Goal: Transaction & Acquisition: Purchase product/service

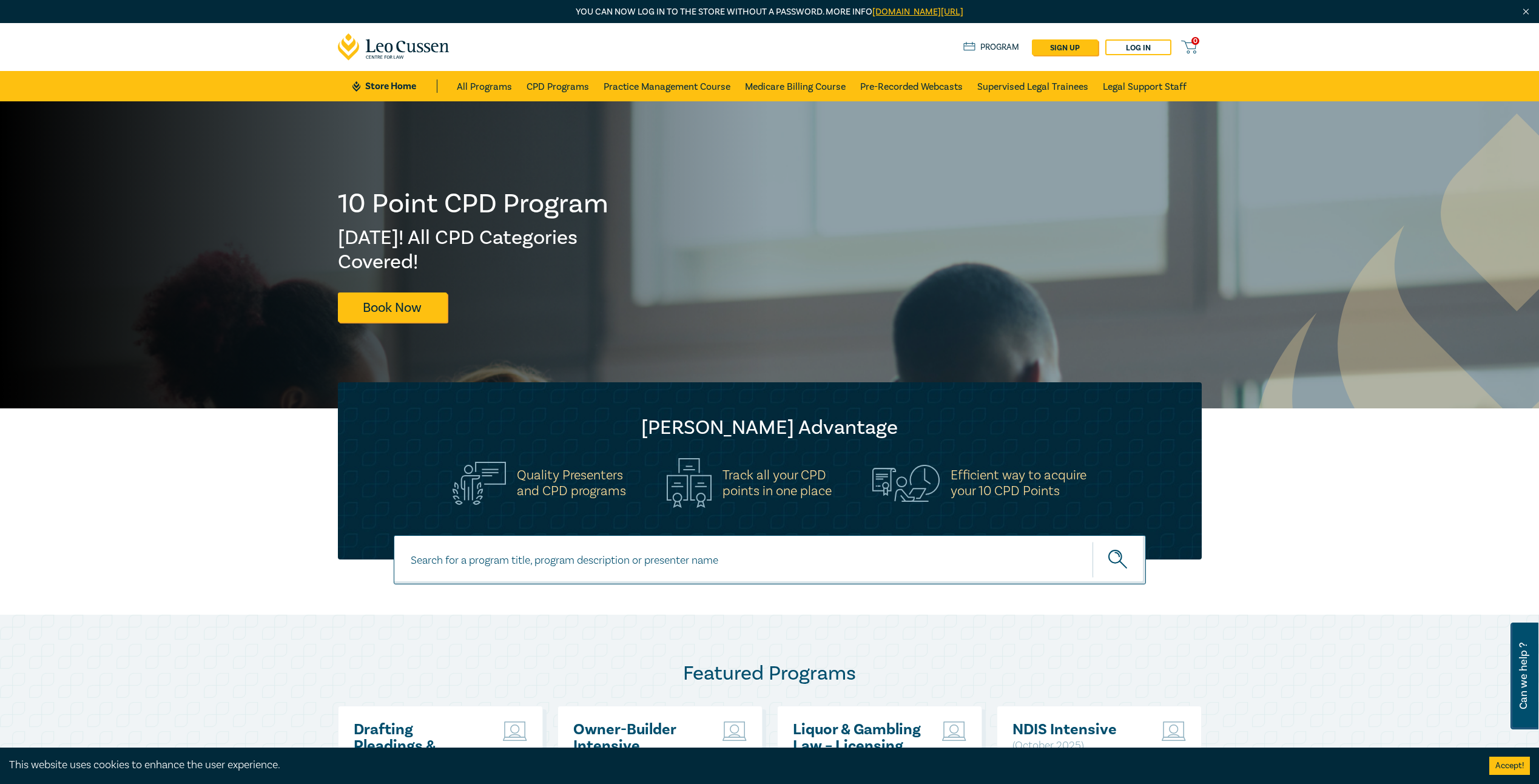
click at [659, 554] on input at bounding box center [769, 559] width 752 height 49
type input "retail"
click at [1128, 551] on icon "submit" at bounding box center [1119, 560] width 22 height 22
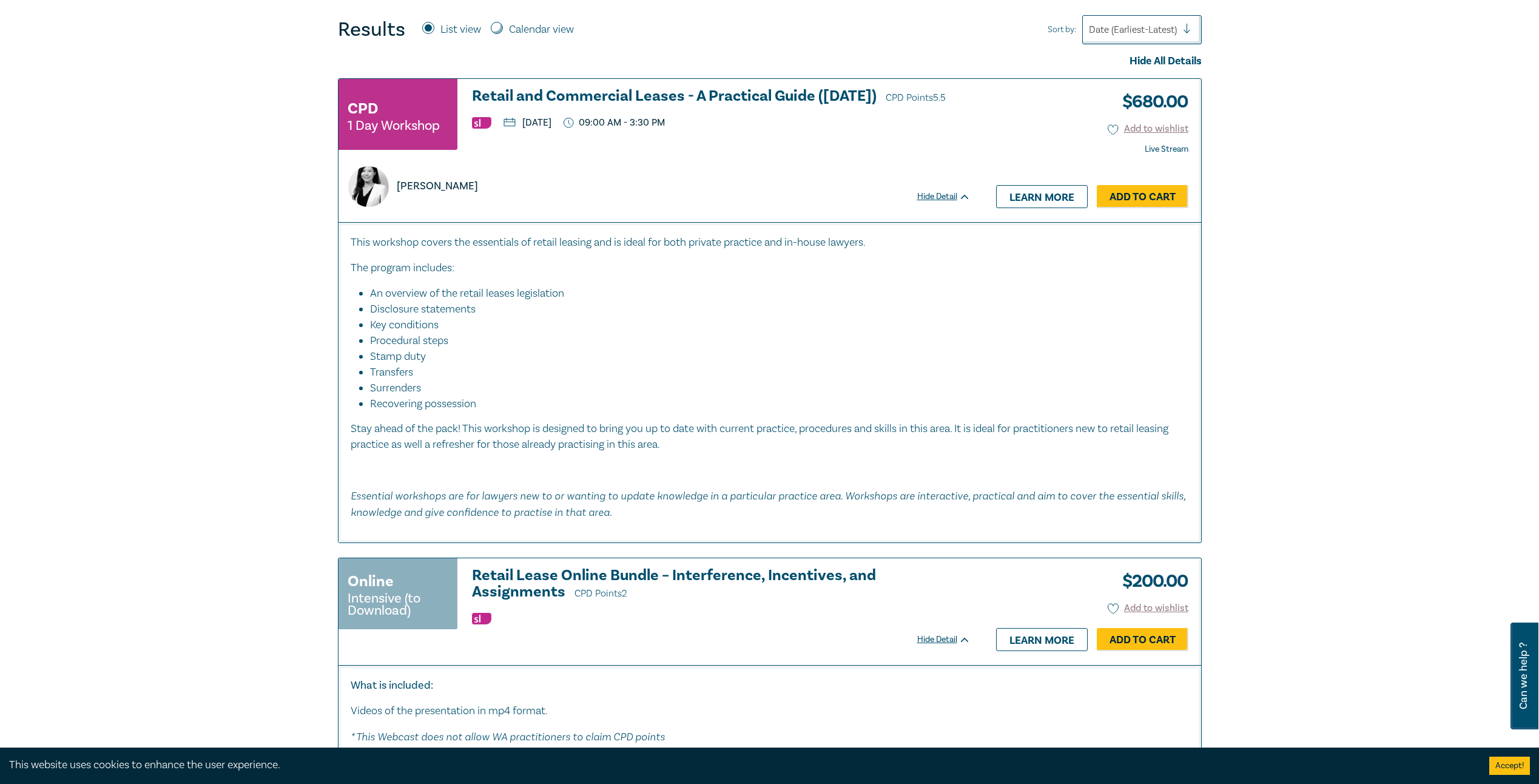
scroll to position [242, 0]
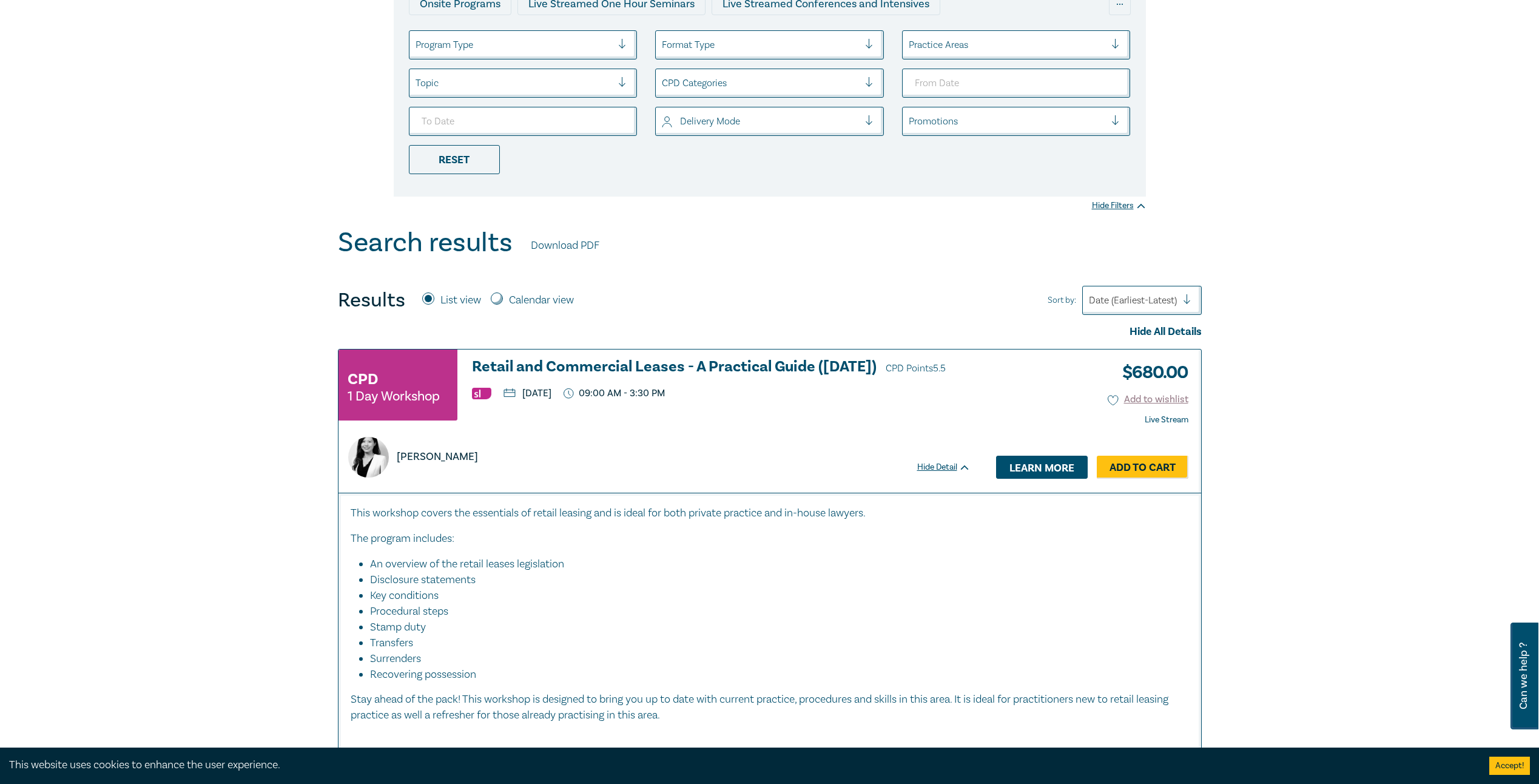
click at [1035, 467] on link "Learn more" at bounding box center [1041, 466] width 91 height 23
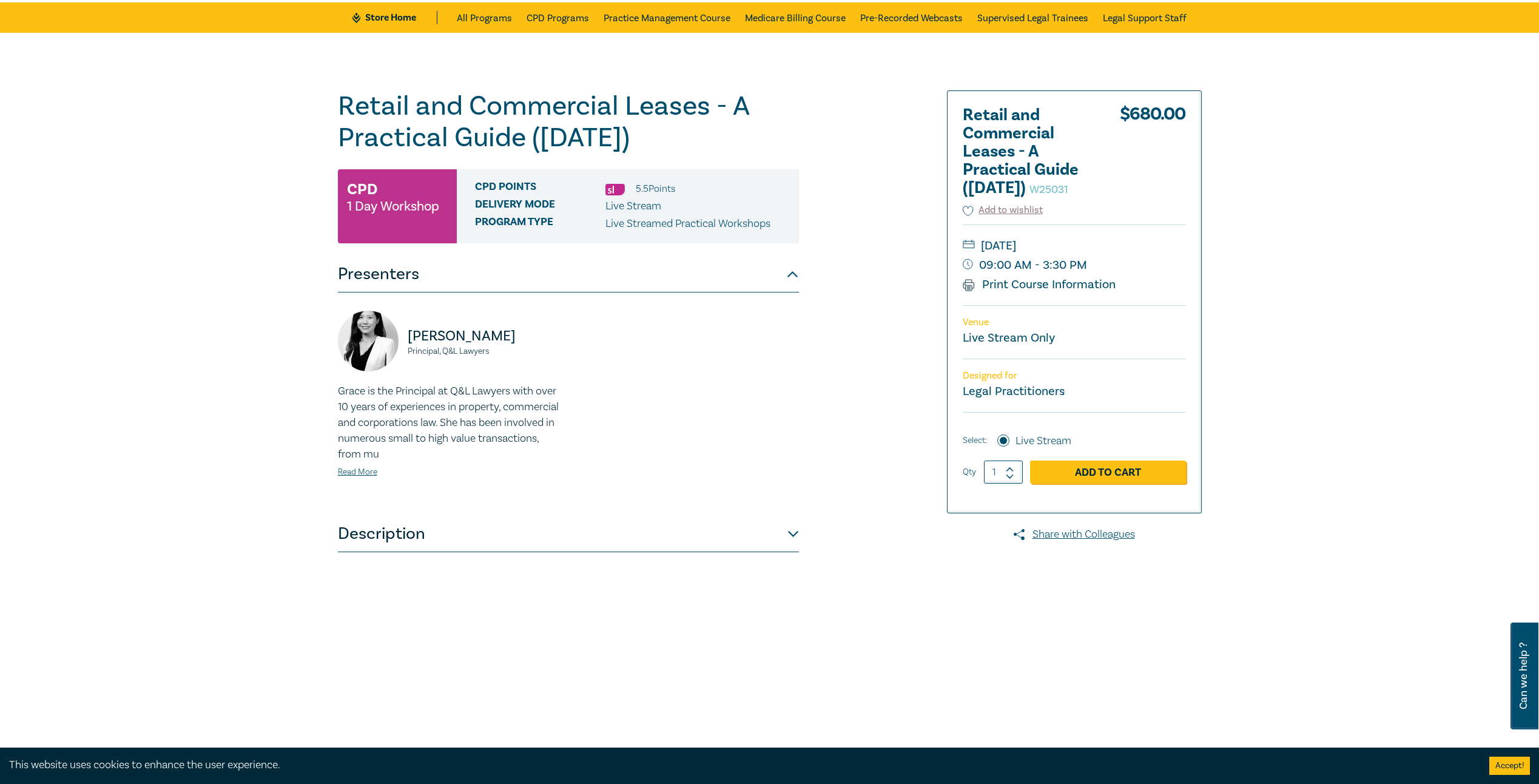
scroll to position [182, 0]
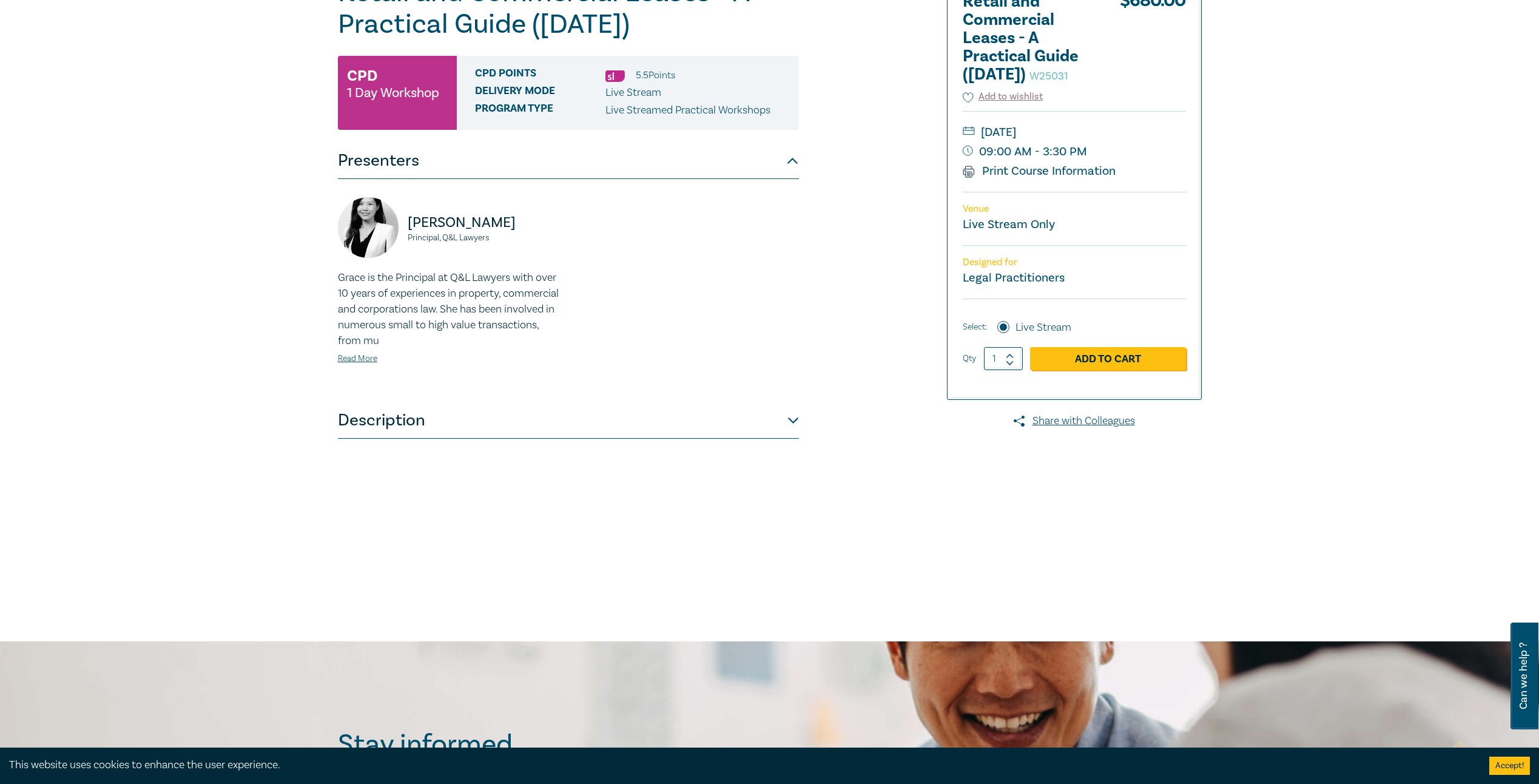
click at [766, 422] on button "Description" at bounding box center [568, 420] width 461 height 36
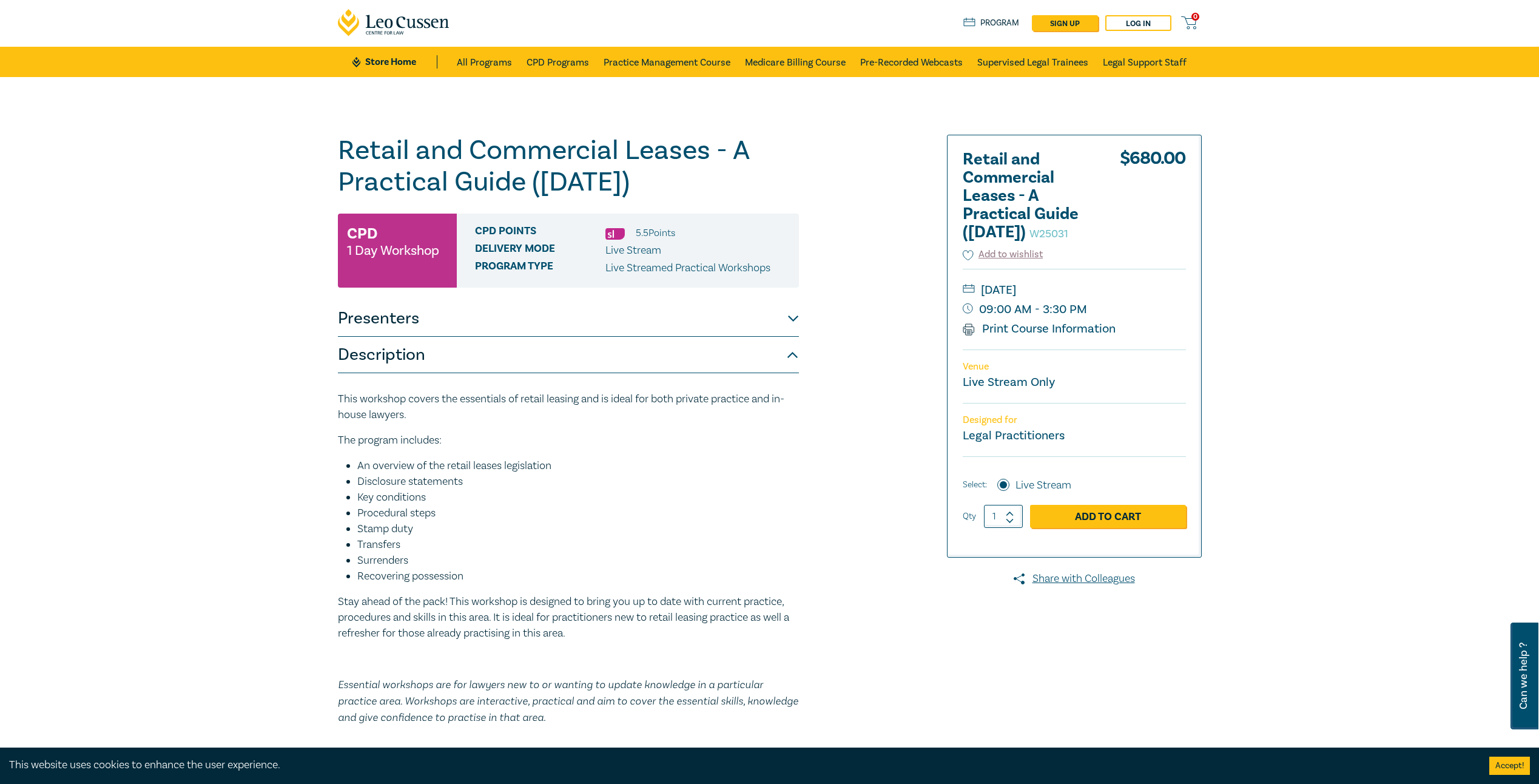
scroll to position [0, 0]
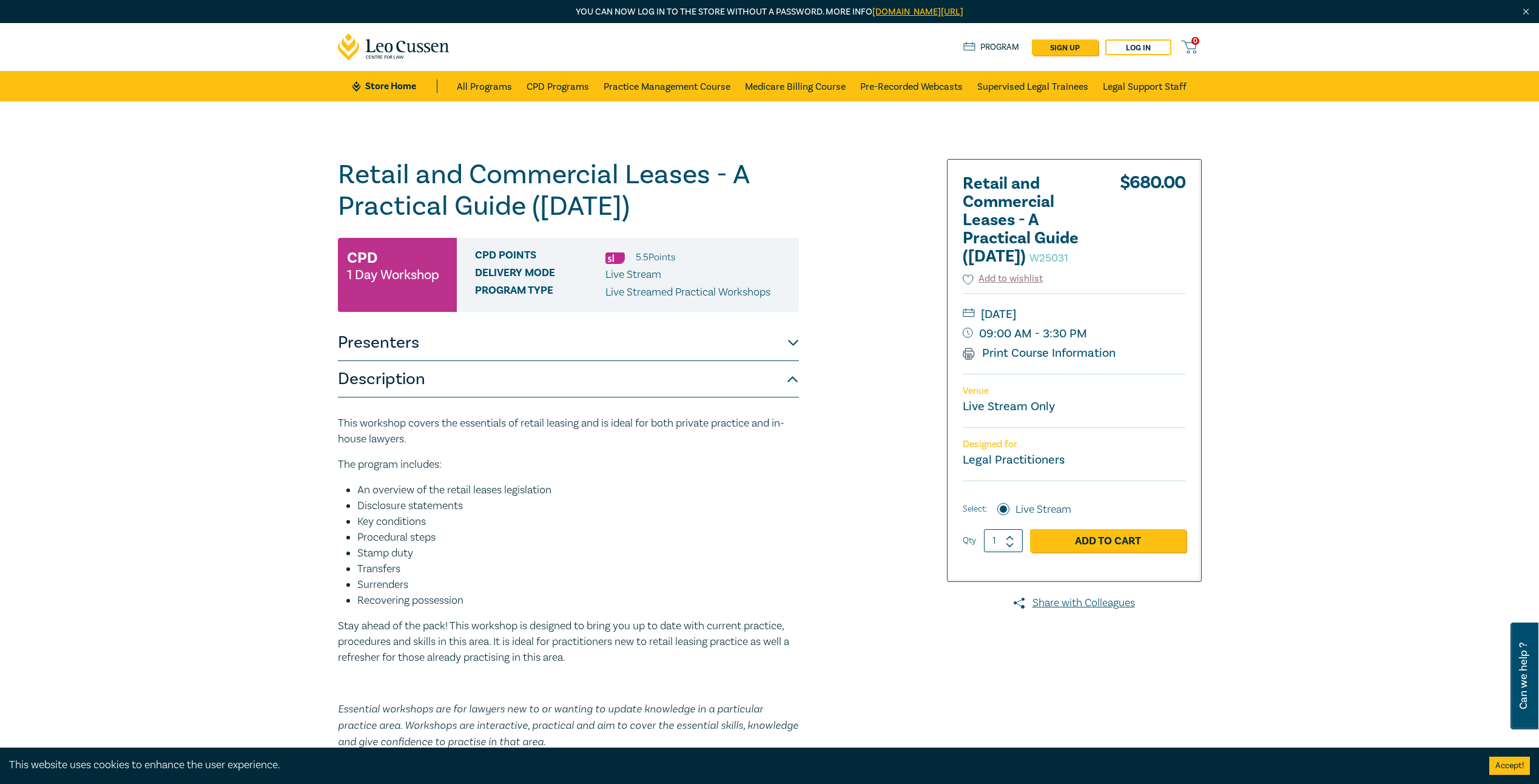
click at [455, 346] on button "Presenters" at bounding box center [568, 342] width 461 height 36
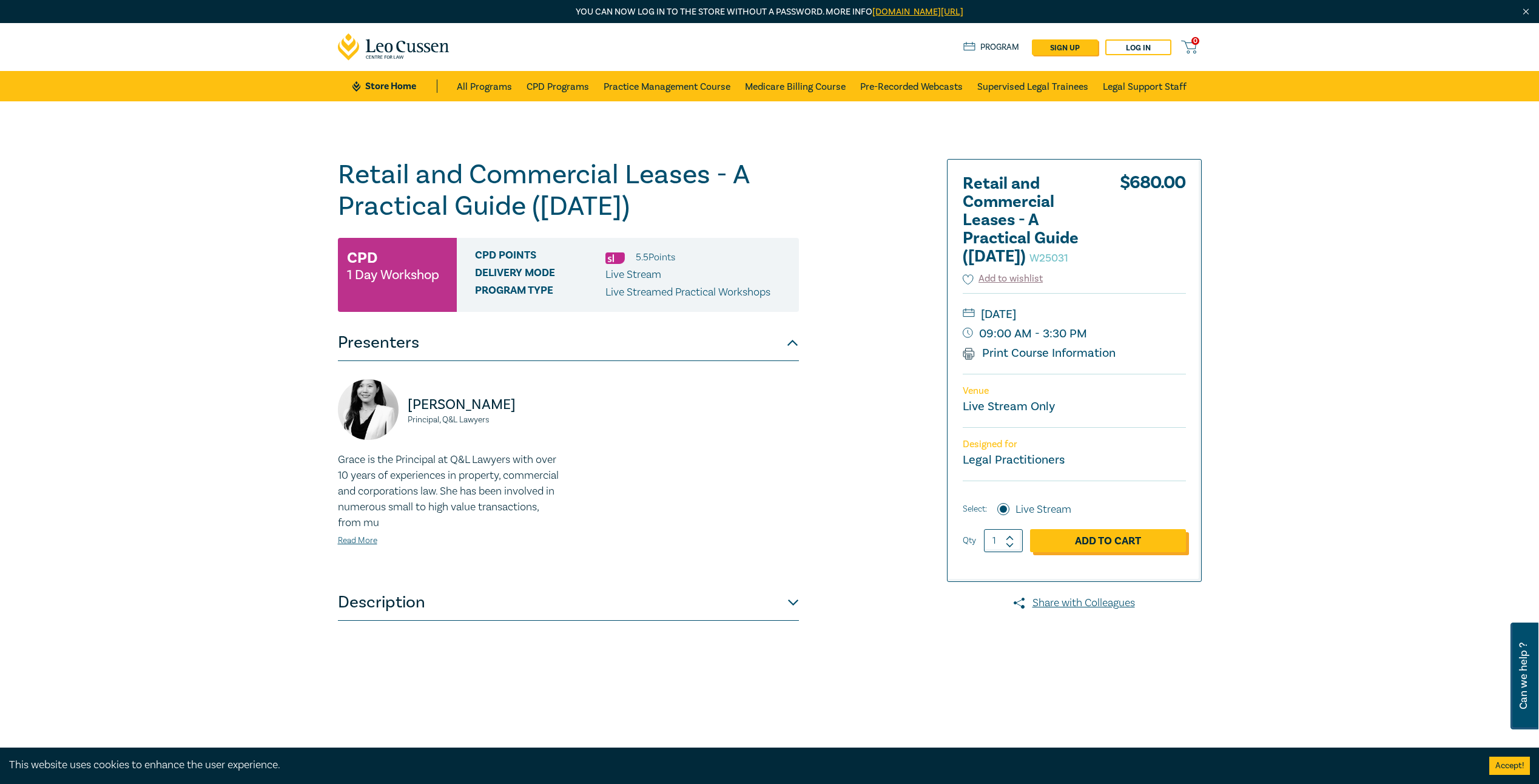
click at [1096, 552] on link "Add to Cart" at bounding box center [1108, 540] width 156 height 23
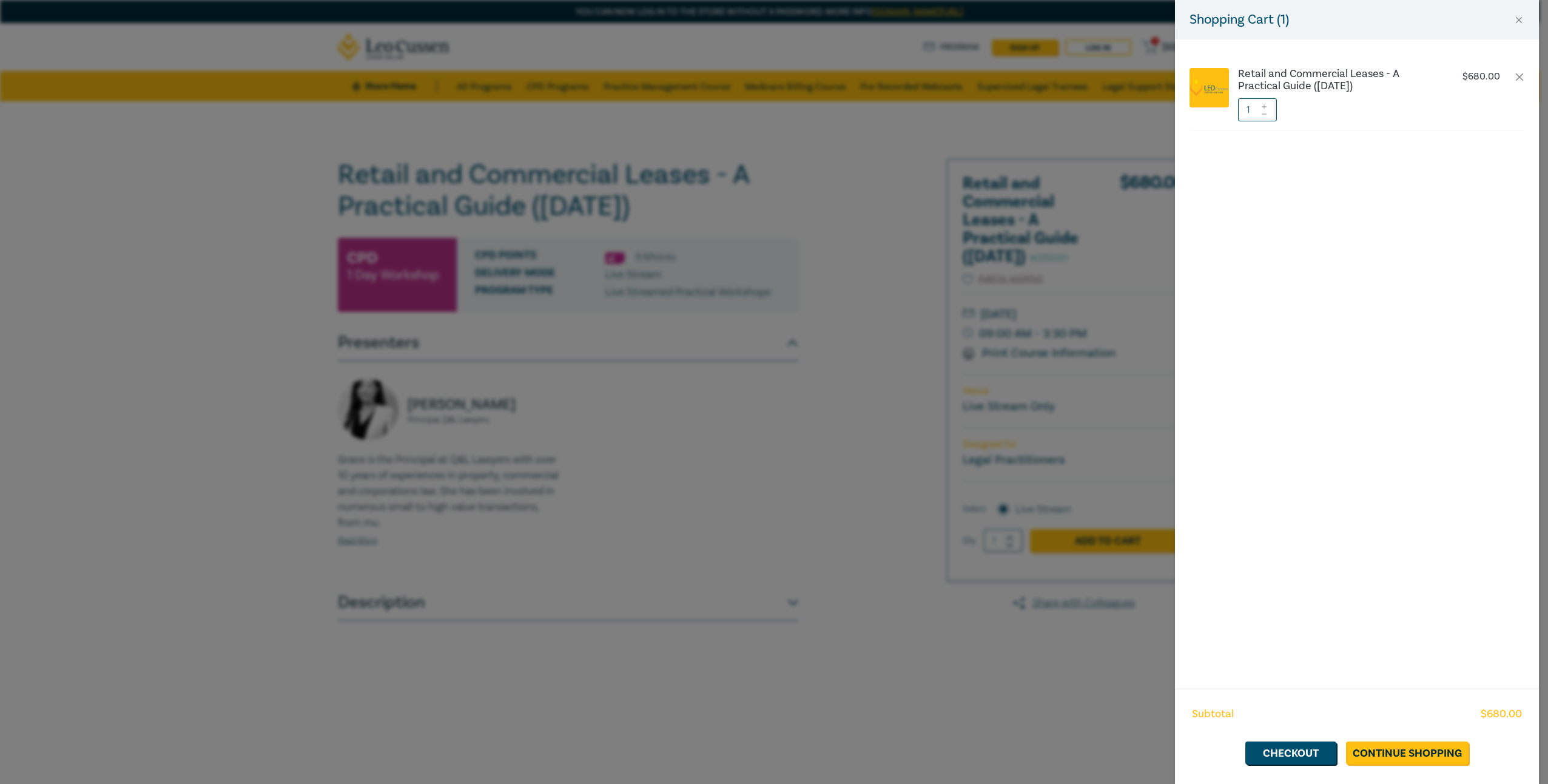
click at [1265, 104] on icon at bounding box center [1264, 106] width 8 height 5
click at [1263, 112] on icon at bounding box center [1264, 114] width 8 height 5
click at [1295, 751] on link "Checkout" at bounding box center [1291, 752] width 91 height 23
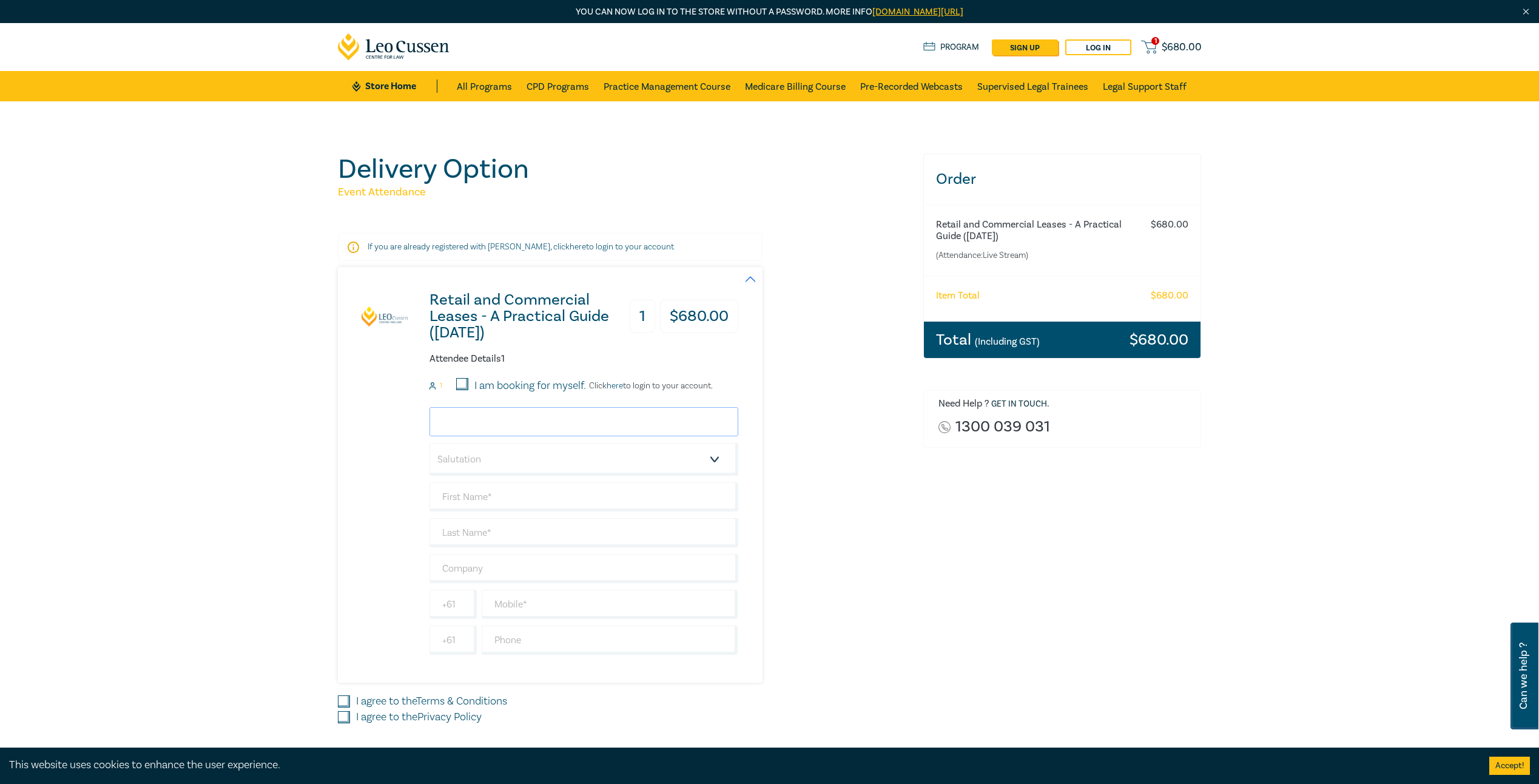
click at [510, 425] on input "email" at bounding box center [583, 421] width 309 height 29
type input "kayla@vklawyers.com.au"
click at [544, 469] on select "Salutation Mr. Mrs. Ms. Miss Dr. Prof. Other" at bounding box center [583, 459] width 309 height 33
select select "Mrs."
click at [429, 443] on select "Salutation Mr. Mrs. Ms. Miss Dr. Prof. Other" at bounding box center [583, 459] width 309 height 33
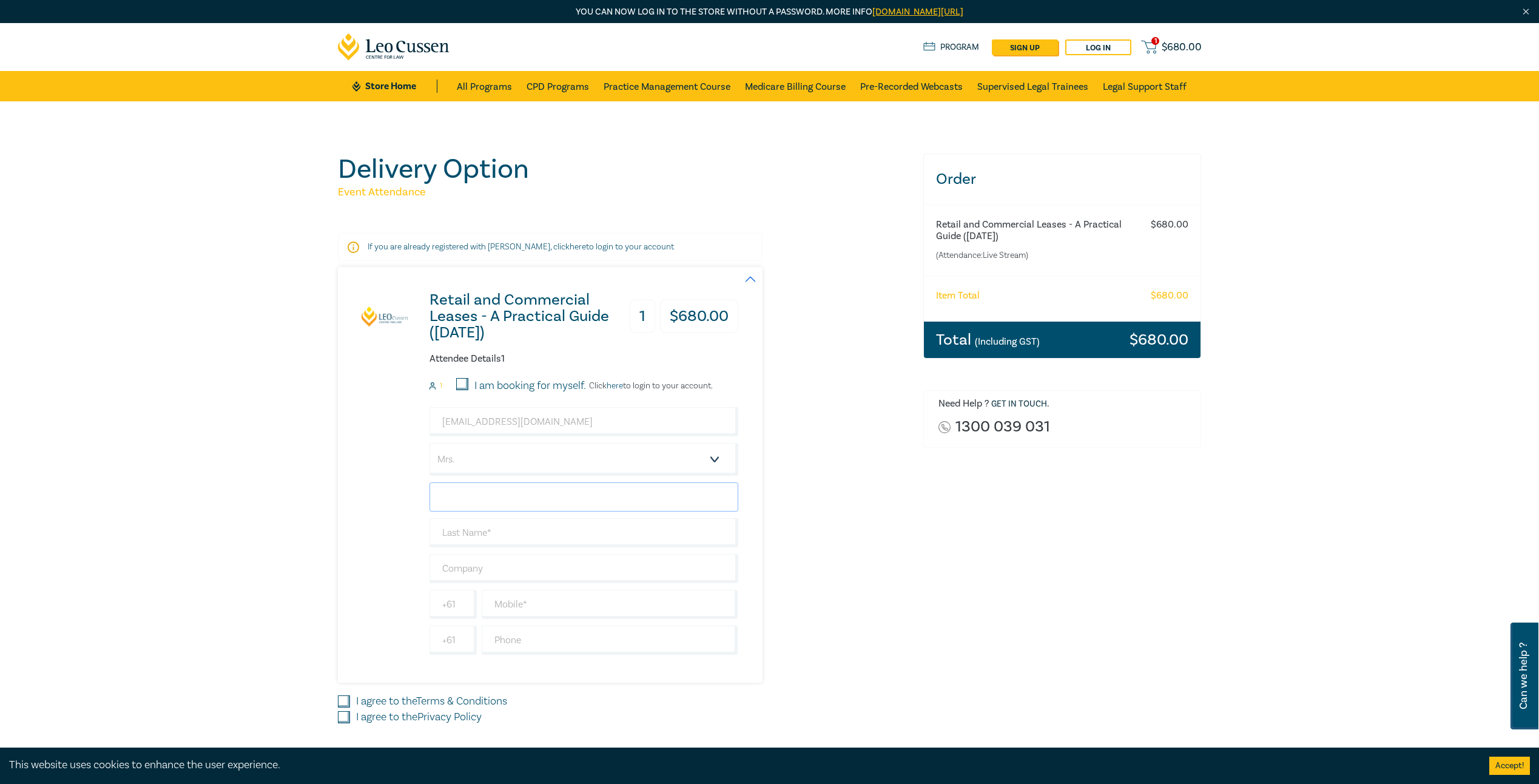
click at [521, 492] on input "text" at bounding box center [583, 496] width 309 height 29
type input "Kayla"
type input "Borg"
type input "Kayla"
click at [513, 570] on input "text" at bounding box center [583, 568] width 309 height 29
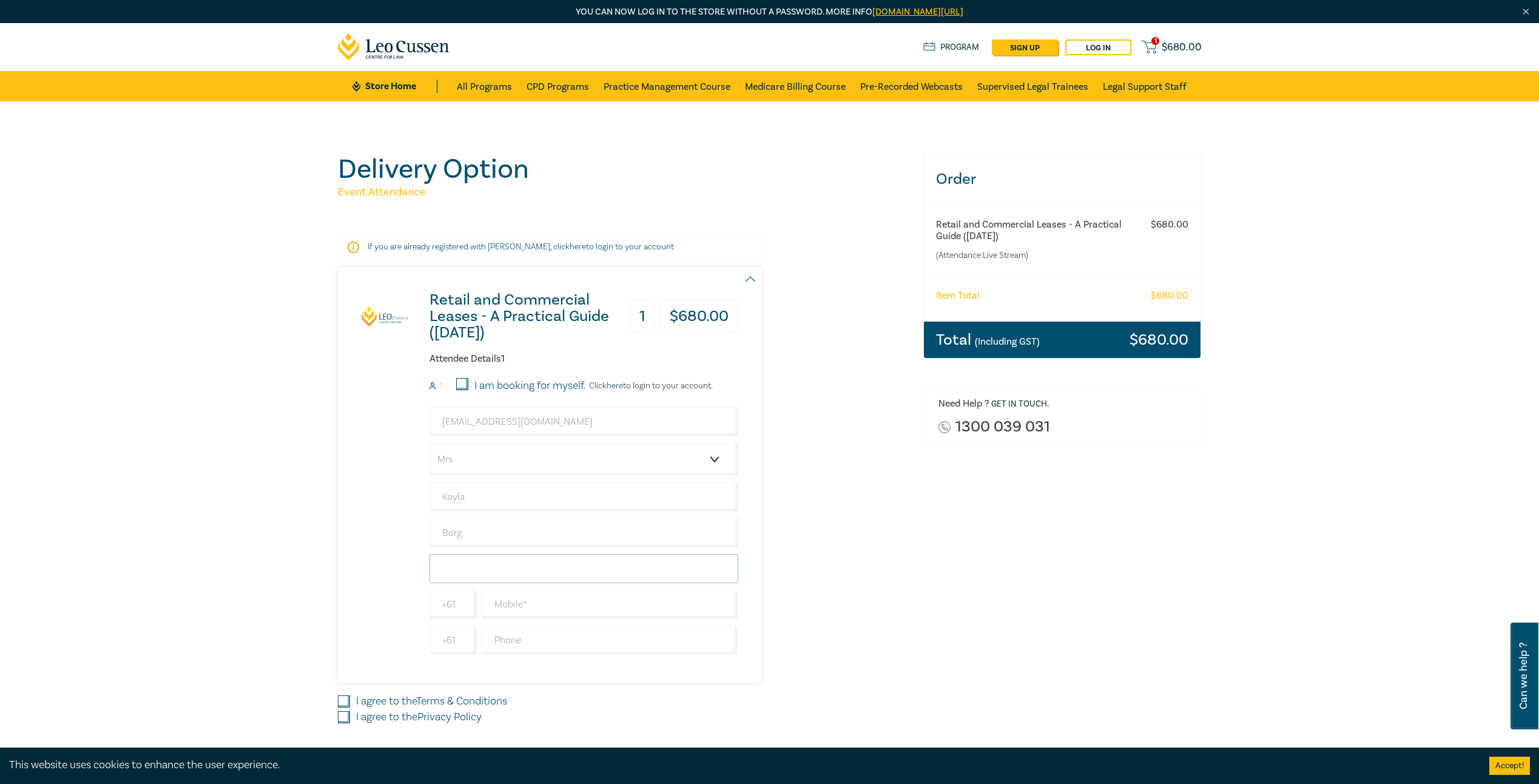
type input "VK Lawyers Pty Ltd"
click at [560, 605] on input "text" at bounding box center [609, 604] width 257 height 29
type input "0491082466"
click at [578, 633] on input "text" at bounding box center [609, 640] width 257 height 29
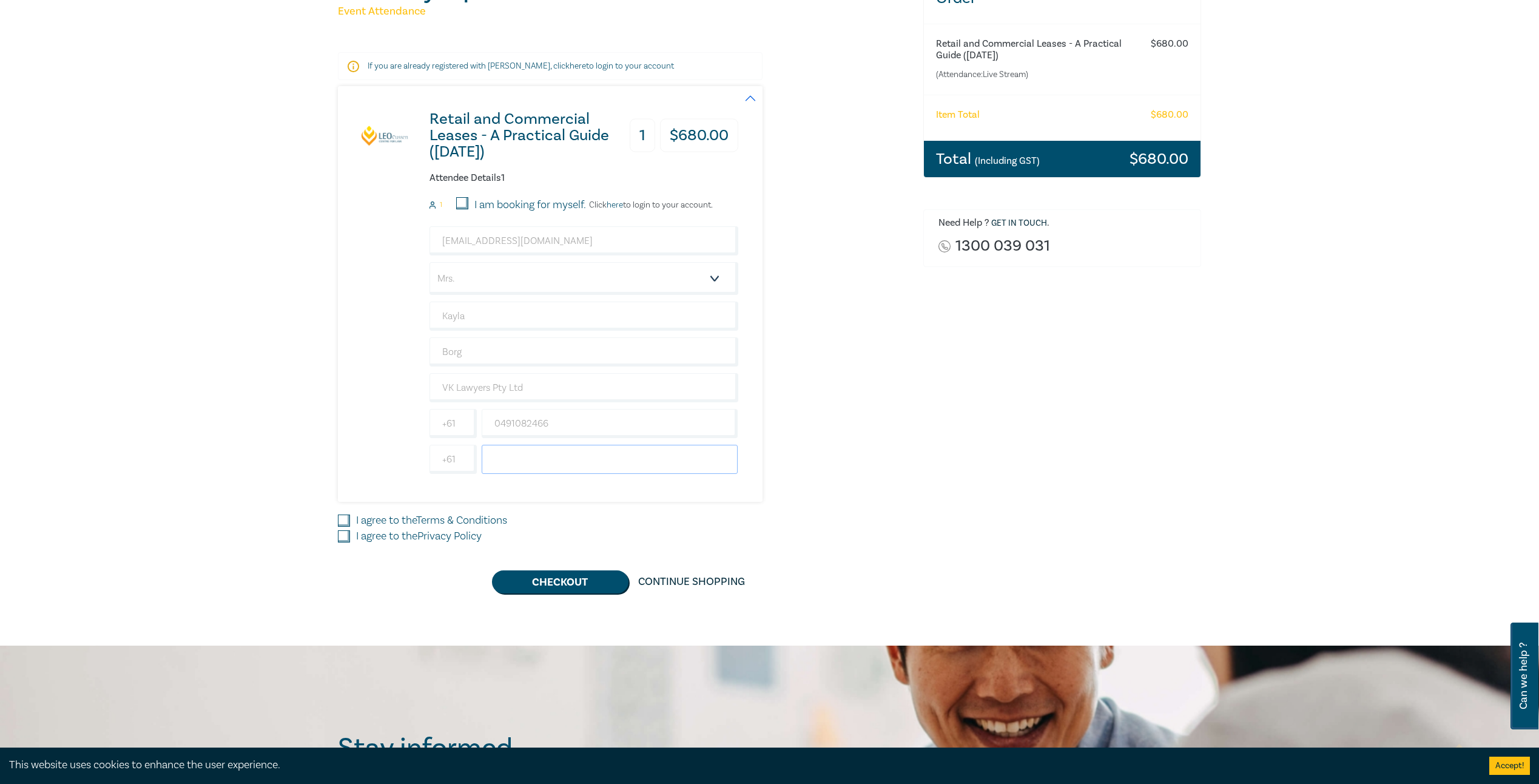
scroll to position [182, 0]
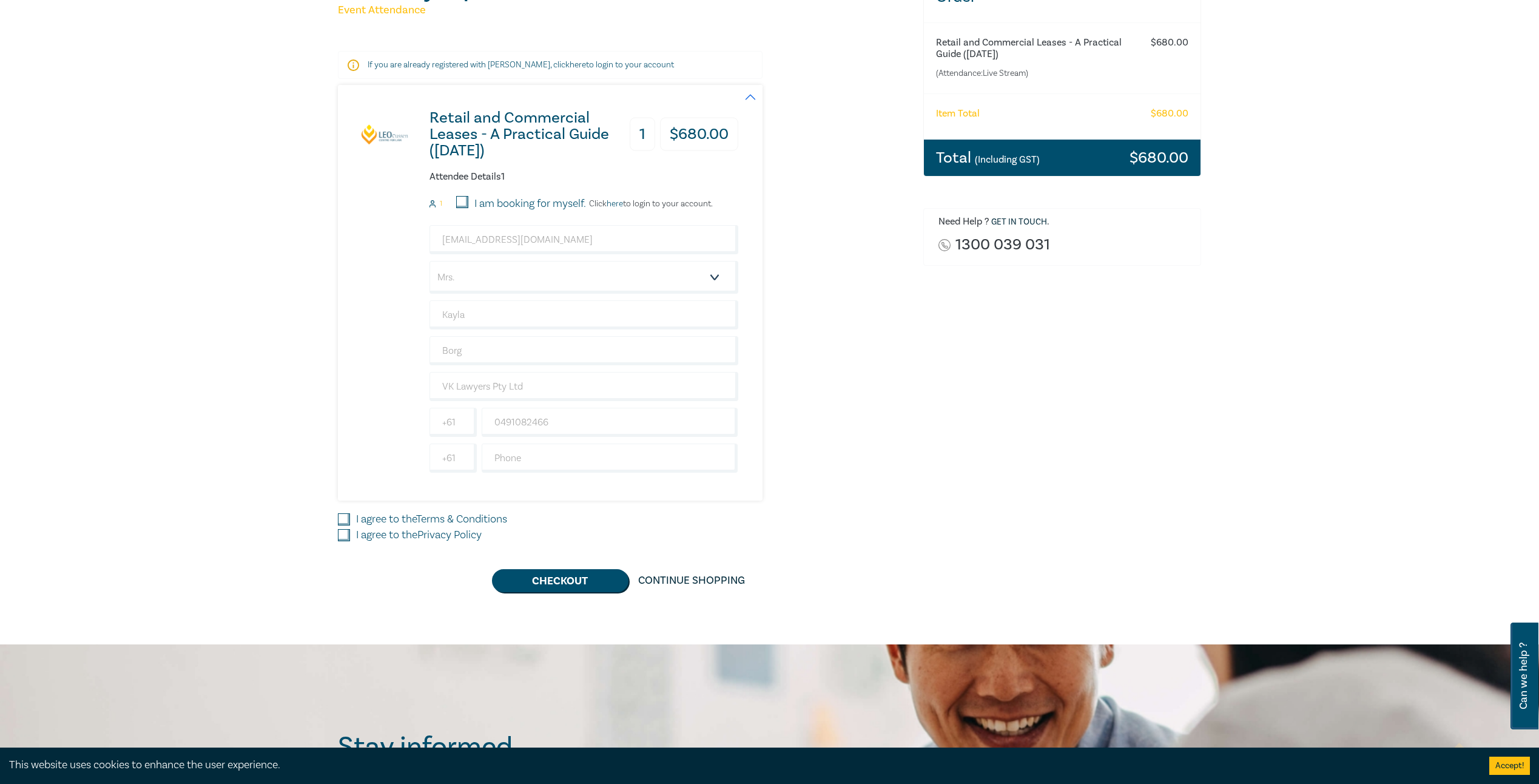
click at [347, 520] on input "I agree to the Terms & Conditions" at bounding box center [344, 519] width 12 height 12
checkbox input "true"
click at [343, 540] on input "I agree to the Privacy Policy" at bounding box center [344, 535] width 12 height 12
checkbox input "true"
click at [569, 576] on button "Checkout" at bounding box center [559, 580] width 136 height 23
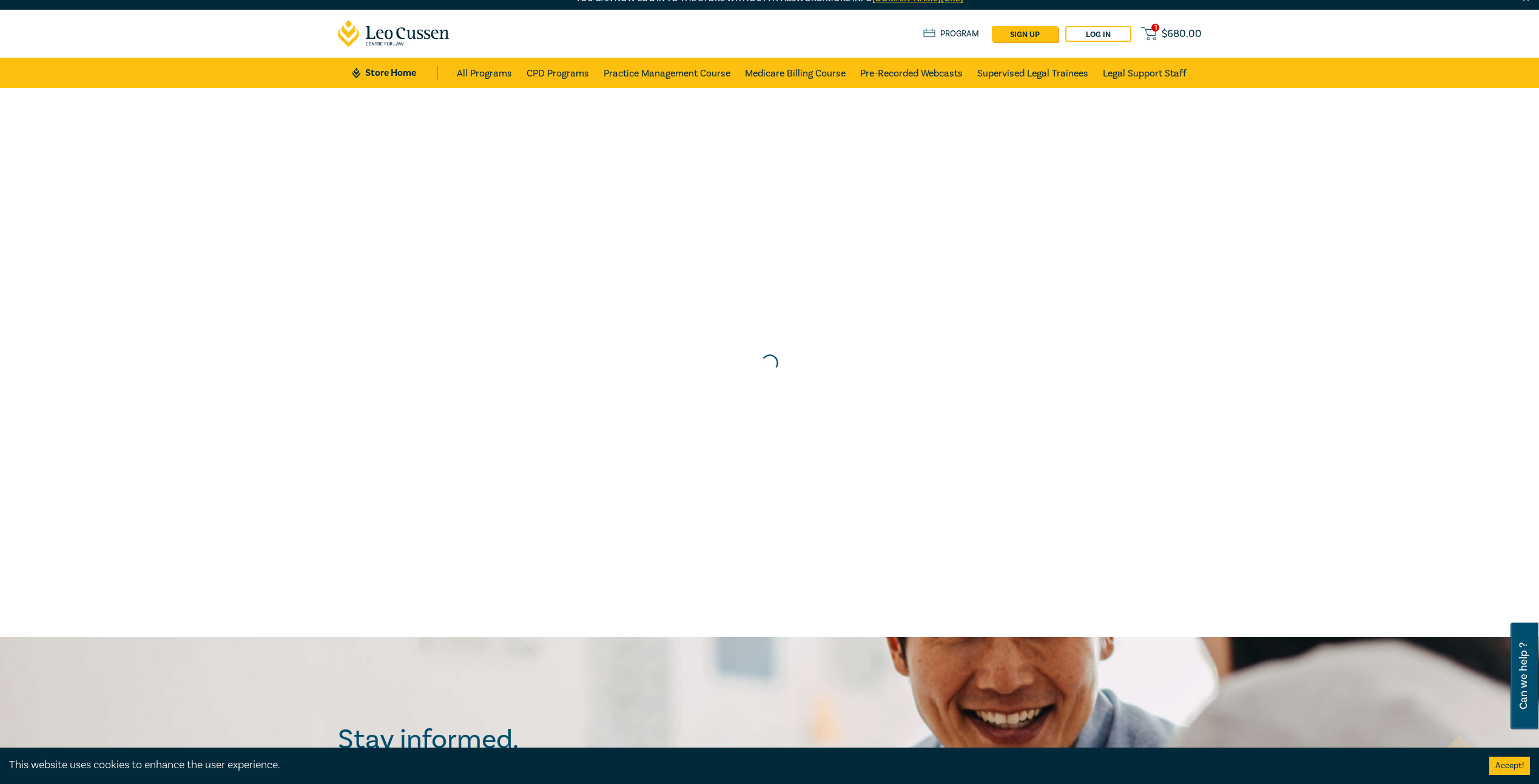
scroll to position [0, 0]
